Goal: Transaction & Acquisition: Download file/media

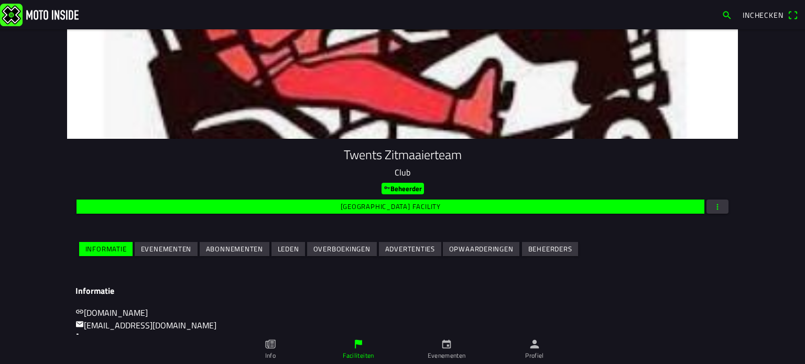
click at [443, 345] on icon "calendar" at bounding box center [447, 345] width 12 height 12
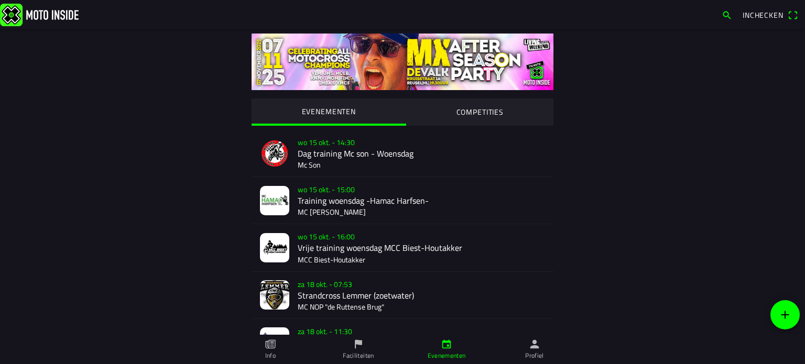
click at [357, 348] on icon "flag" at bounding box center [359, 345] width 12 height 12
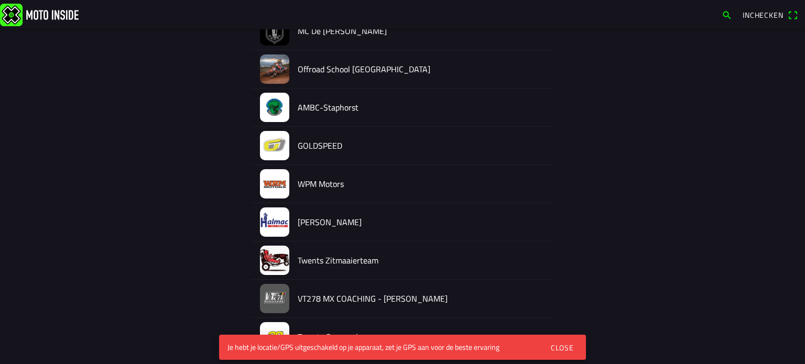
scroll to position [1051, 0]
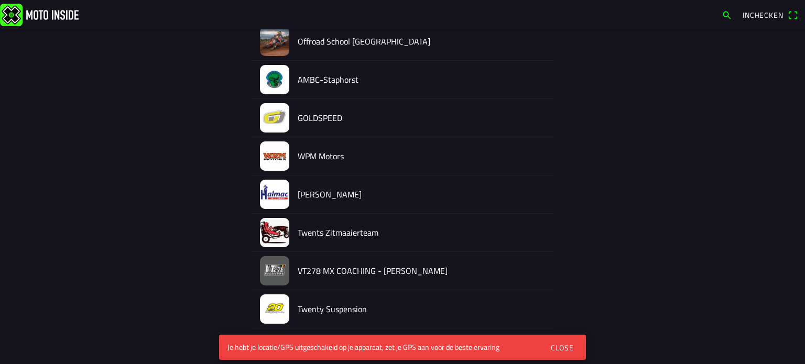
click at [281, 227] on img at bounding box center [274, 232] width 29 height 29
click at [281, 227] on div at bounding box center [402, 167] width 805 height 335
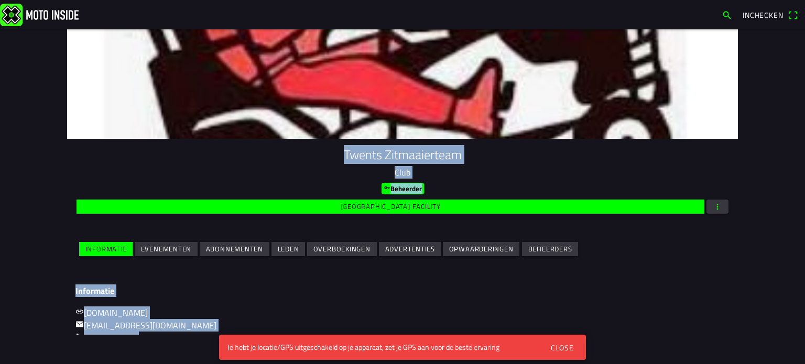
click at [0, 0] on slot "Evenementen" at bounding box center [0, 0] width 0 height 0
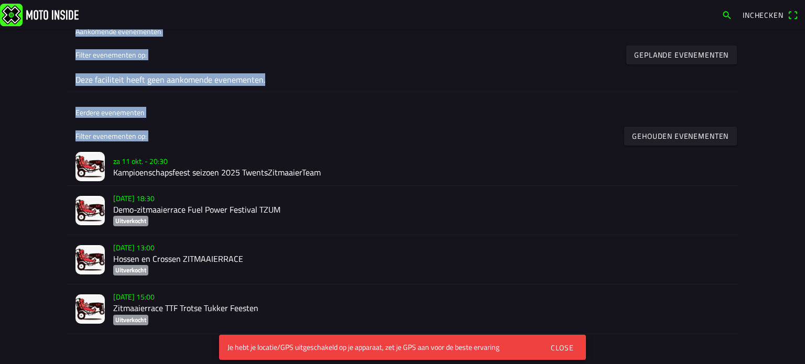
scroll to position [291, 0]
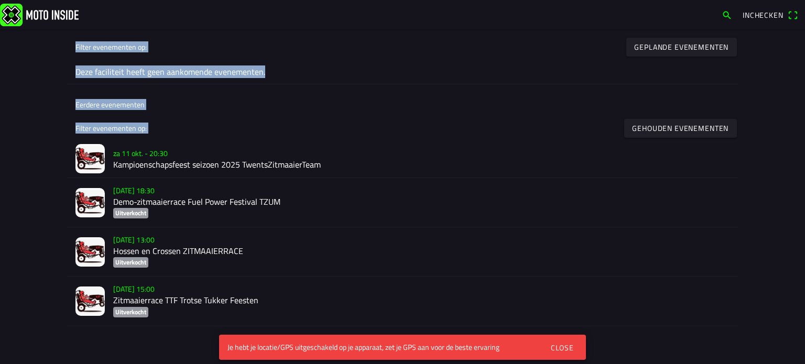
click at [0, 0] on slot "za 11 okt. - 20:30" at bounding box center [0, 0] width 0 height 0
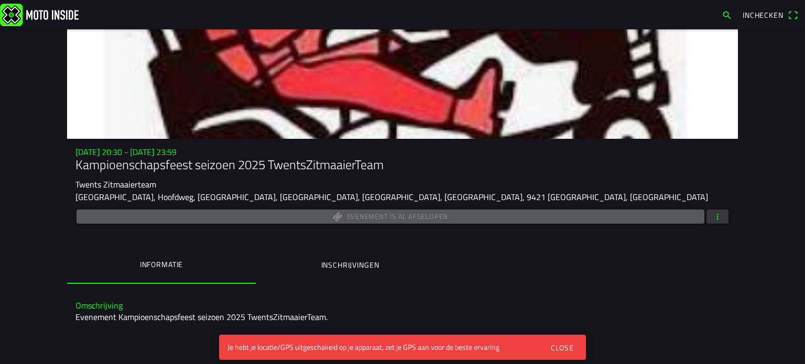
click at [713, 215] on span "button" at bounding box center [717, 217] width 9 height 14
click at [563, 257] on ion-backdrop at bounding box center [402, 182] width 805 height 364
click at [713, 214] on span "button" at bounding box center [717, 217] width 9 height 14
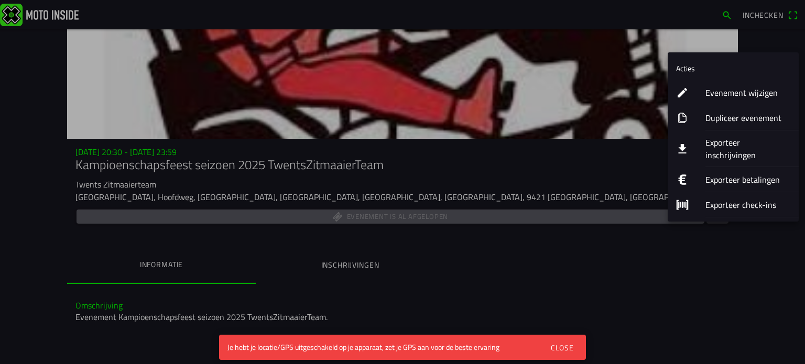
click at [727, 140] on ion-label "Exporteer inschrijvingen" at bounding box center [747, 148] width 85 height 25
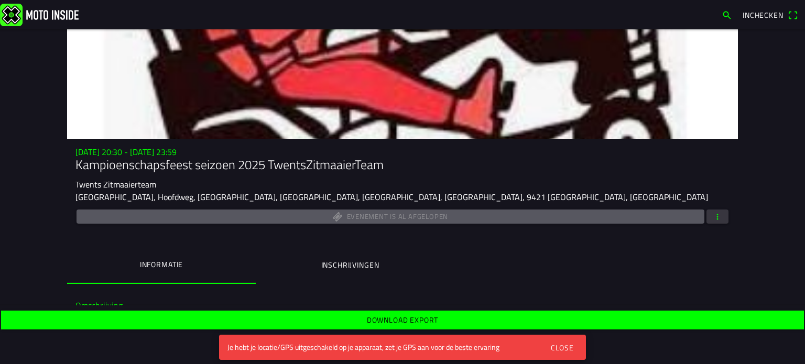
click at [756, 145] on main "[DATE] 20:30 - [DATE] 23:59 Kampioenschapsfeest seizoen 2025 TwentsZitmaaierTea…" at bounding box center [402, 182] width 805 height 306
click at [719, 213] on button "button" at bounding box center [717, 217] width 22 height 14
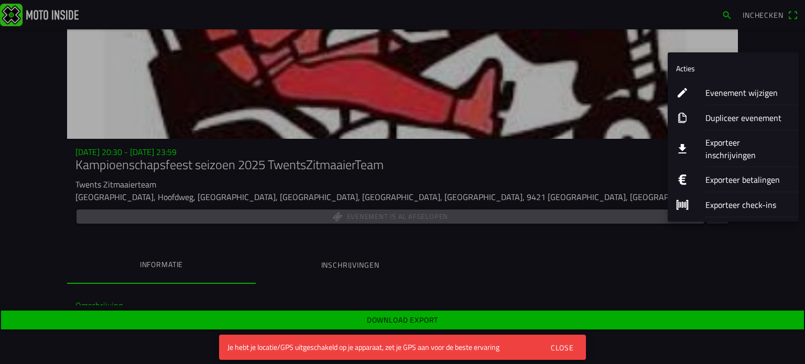
click at [723, 137] on ion-label "Exporteer inschrijvingen" at bounding box center [747, 148] width 85 height 25
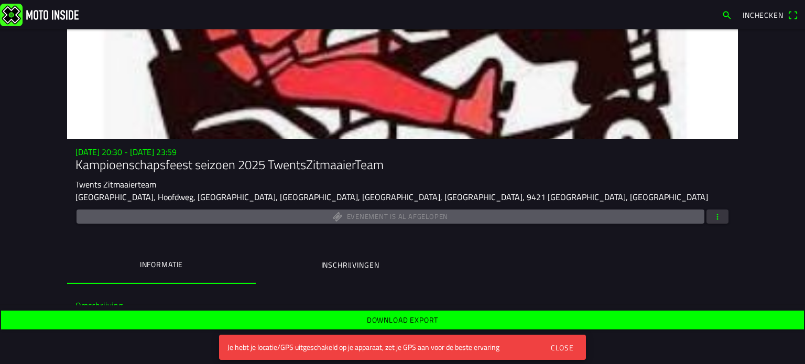
click at [0, 0] on slot "Download export" at bounding box center [0, 0] width 0 height 0
